Goal: Use online tool/utility: Utilize a website feature to perform a specific function

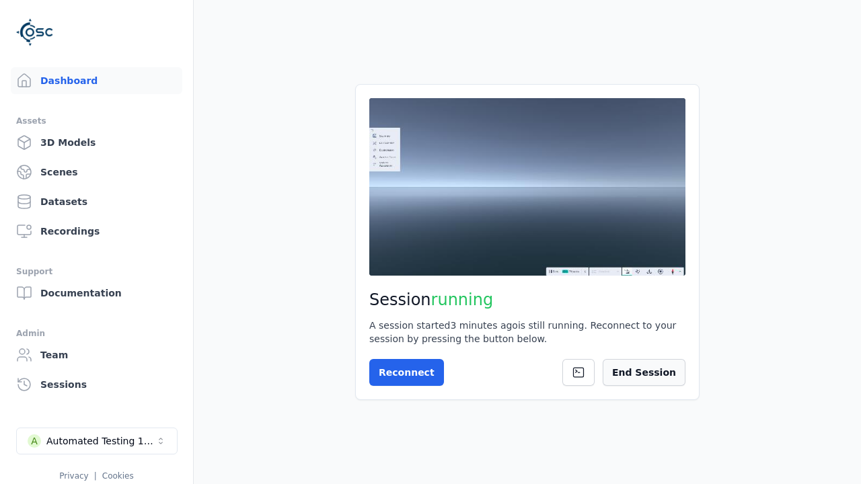
click at [664, 373] on button "End Session" at bounding box center [644, 372] width 83 height 27
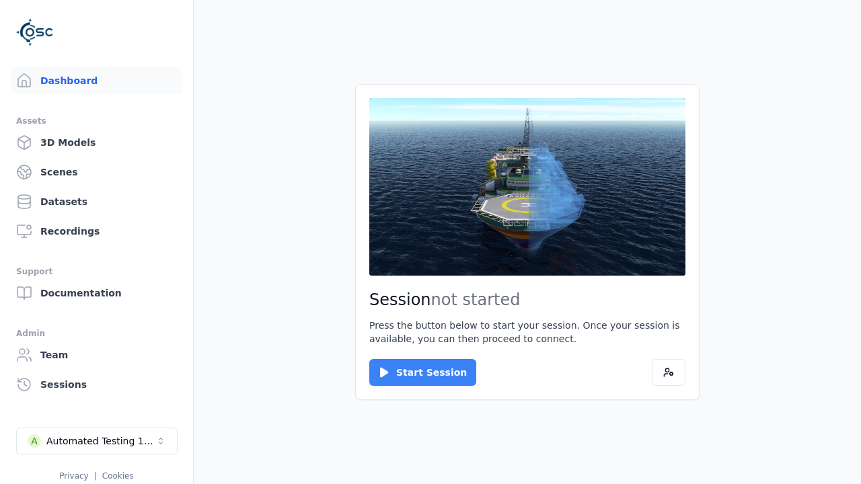
click at [414, 373] on button "Start Session" at bounding box center [422, 372] width 107 height 27
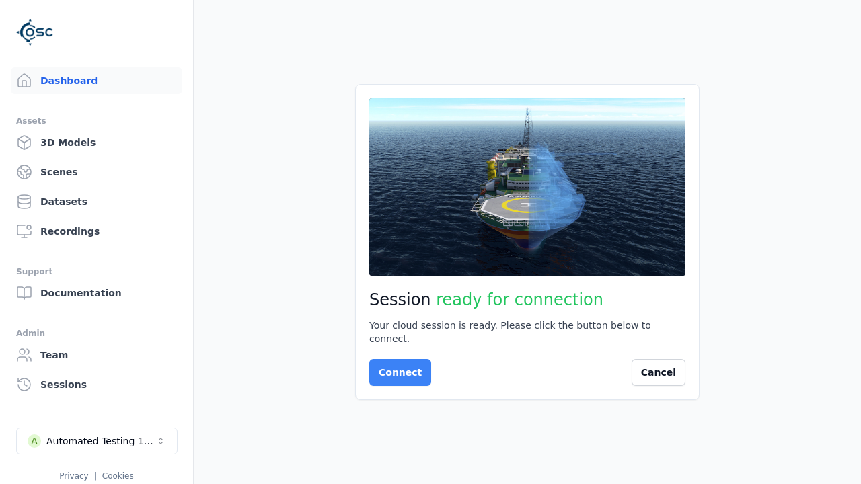
click at [396, 366] on button "Connect" at bounding box center [400, 372] width 62 height 27
